Goal: Book appointment/travel/reservation

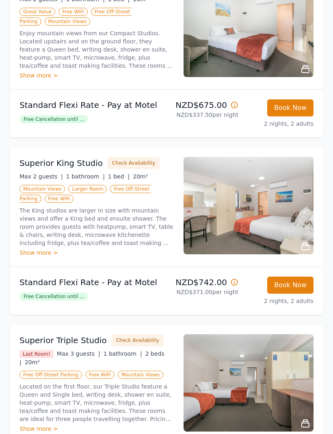
scroll to position [181, 0]
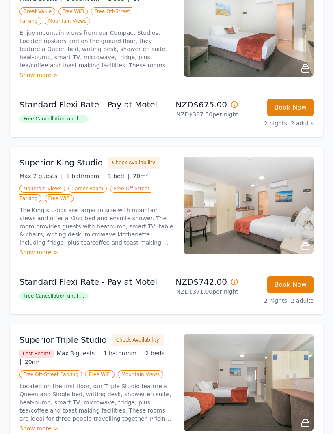
click at [306, 251] on icon at bounding box center [305, 246] width 10 height 10
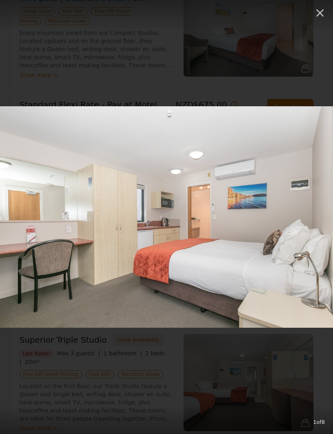
click at [320, 228] on img at bounding box center [166, 216] width 333 height 221
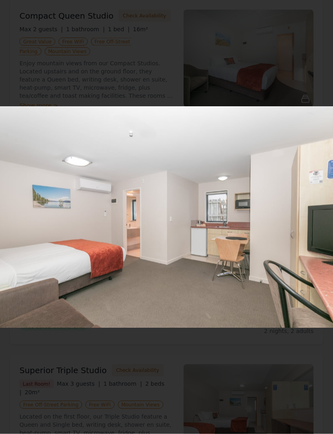
scroll to position [151, 0]
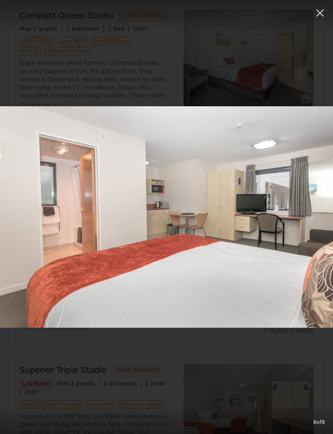
click at [320, 17] on icon "button" at bounding box center [319, 12] width 13 height 13
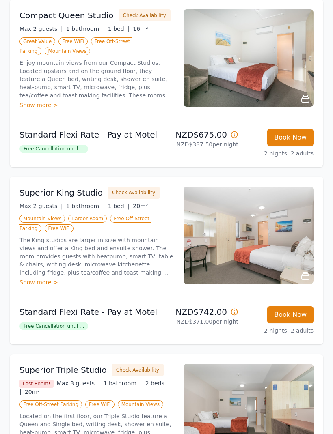
click at [36, 286] on div "Show more >" at bounding box center [96, 282] width 154 height 8
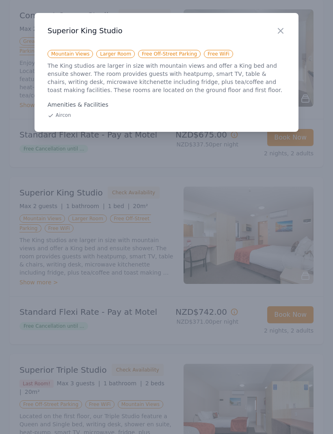
click at [276, 32] on icon "button" at bounding box center [280, 31] width 10 height 10
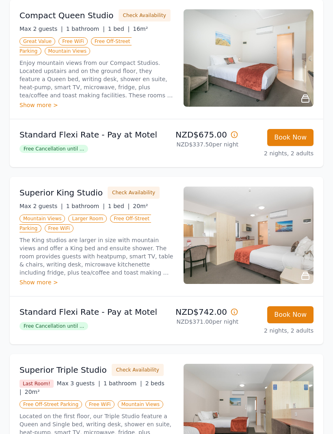
click at [331, 289] on div "Why Book Direct? Best Rate Guaranteed No Booking Fees Exclusive Perks Learn mor…" at bounding box center [166, 315] width 333 height 881
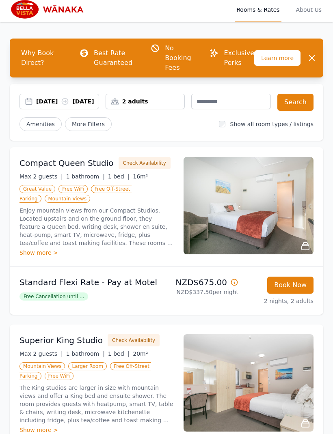
scroll to position [0, 0]
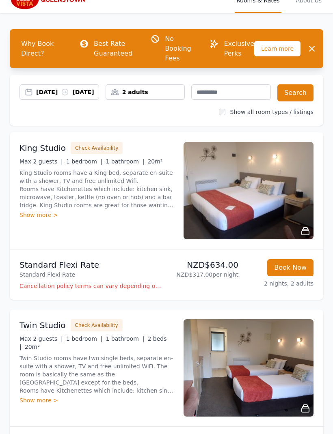
scroll to position [13, 0]
